Goal: Find specific page/section: Find specific page/section

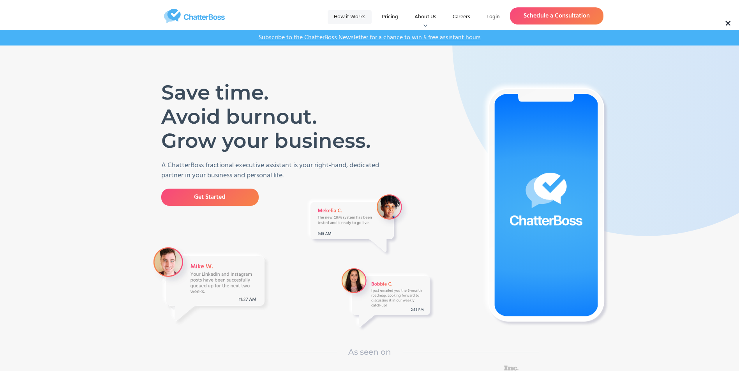
click at [340, 14] on link "How it Works" at bounding box center [349, 17] width 44 height 14
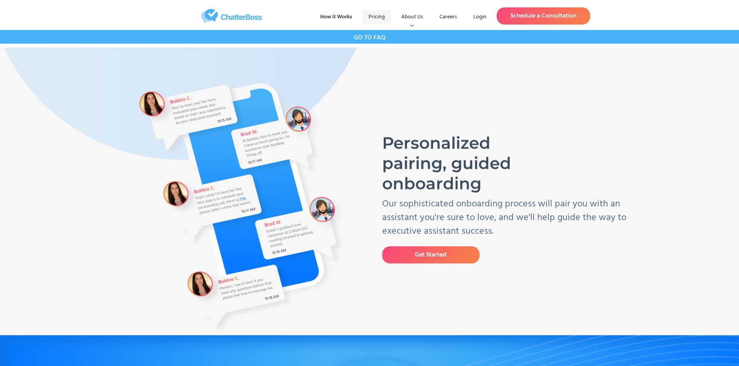
click at [377, 13] on link "Pricing" at bounding box center [376, 17] width 29 height 14
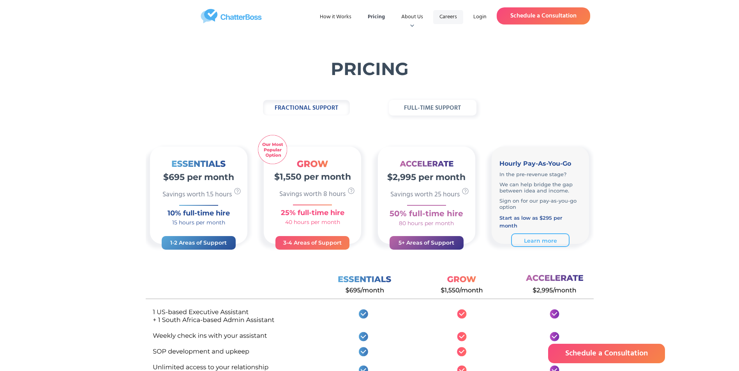
click at [438, 19] on link "Careers" at bounding box center [448, 17] width 30 height 14
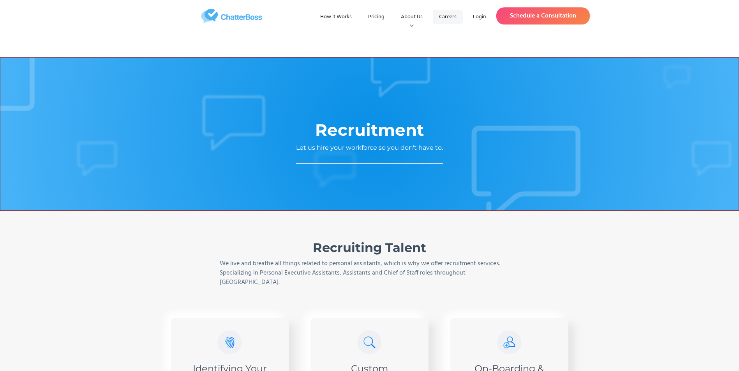
click at [447, 20] on link "Careers" at bounding box center [448, 17] width 30 height 14
